Goal: Find specific page/section: Find specific page/section

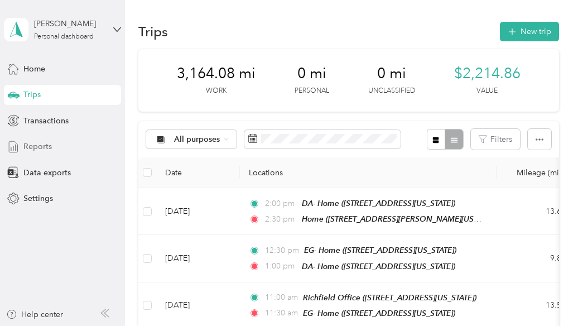
click at [49, 150] on span "Reports" at bounding box center [37, 147] width 28 height 12
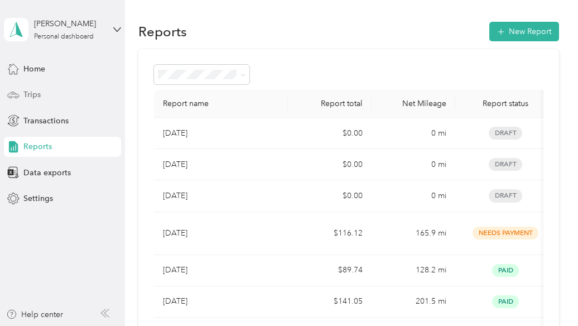
click at [66, 99] on div "Trips" at bounding box center [62, 95] width 117 height 20
